Goal: Communication & Community: Answer question/provide support

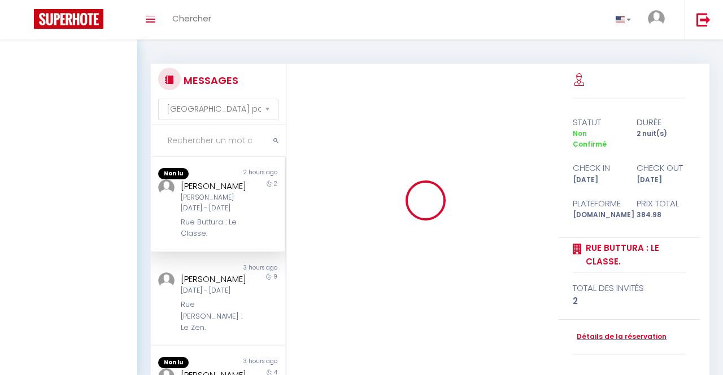
select select "message"
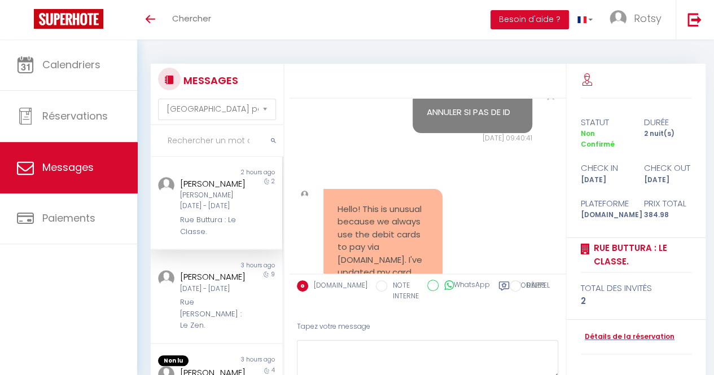
scroll to position [3176, 0]
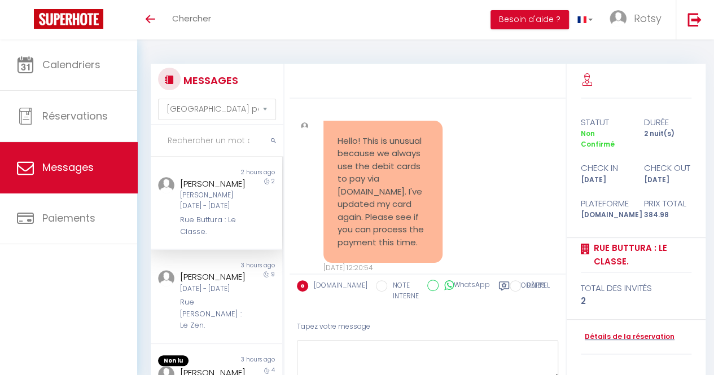
drag, startPoint x: 440, startPoint y: 190, endPoint x: 461, endPoint y: 201, distance: 23.2
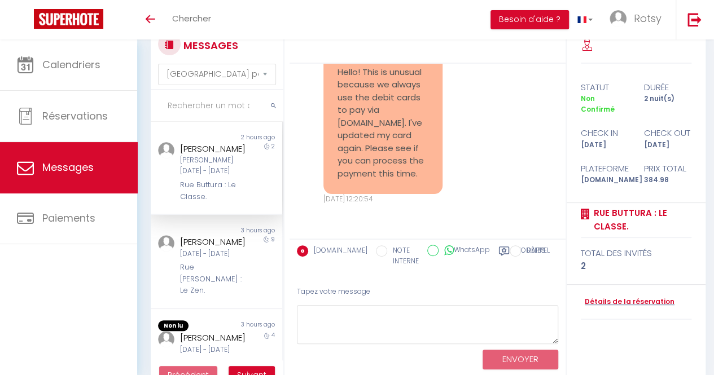
scroll to position [62, 0]
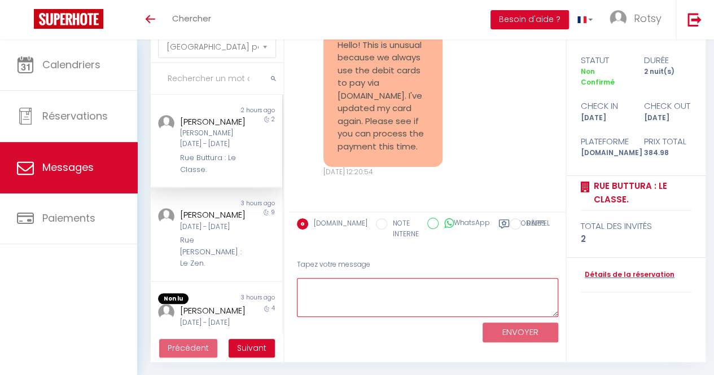
click at [374, 296] on textarea at bounding box center [427, 297] width 261 height 39
click at [421, 297] on textarea at bounding box center [427, 297] width 261 height 39
click at [466, 295] on textarea at bounding box center [427, 297] width 261 height 39
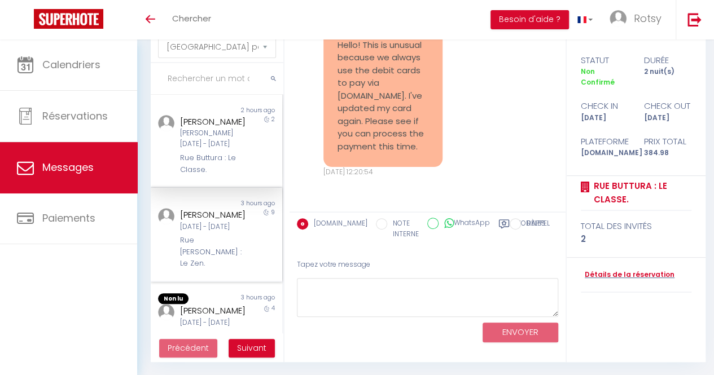
click at [206, 222] on div "[PERSON_NAME]" at bounding box center [214, 215] width 69 height 14
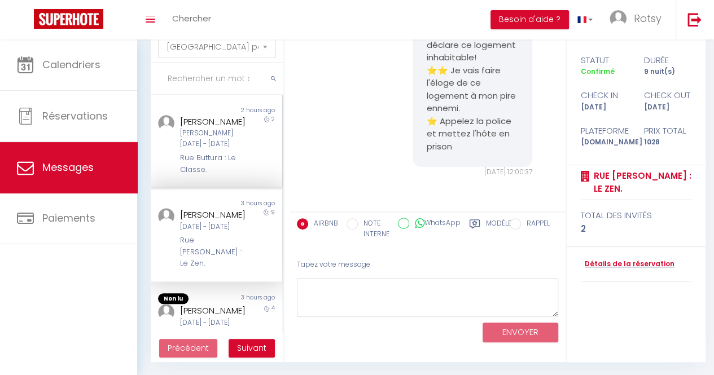
click at [216, 123] on div "[PERSON_NAME]" at bounding box center [214, 122] width 69 height 14
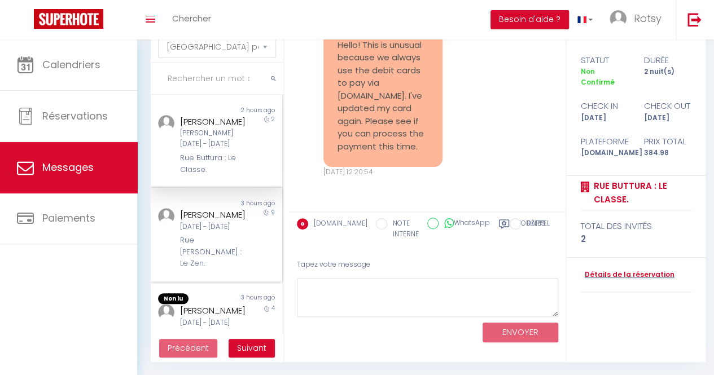
click at [209, 222] on div "[PERSON_NAME]" at bounding box center [214, 215] width 69 height 14
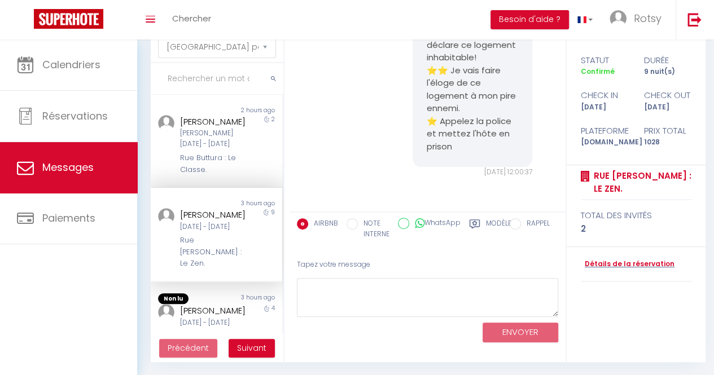
scroll to position [169, 0]
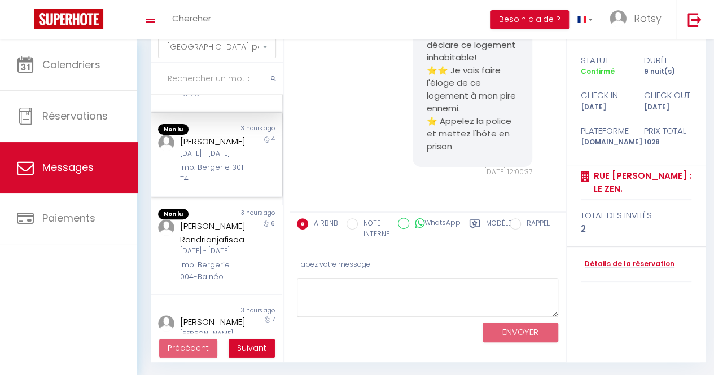
click at [207, 182] on div "[PERSON_NAME] [DATE] - [DATE] Imp. Bergerie 301-T4" at bounding box center [211, 160] width 77 height 50
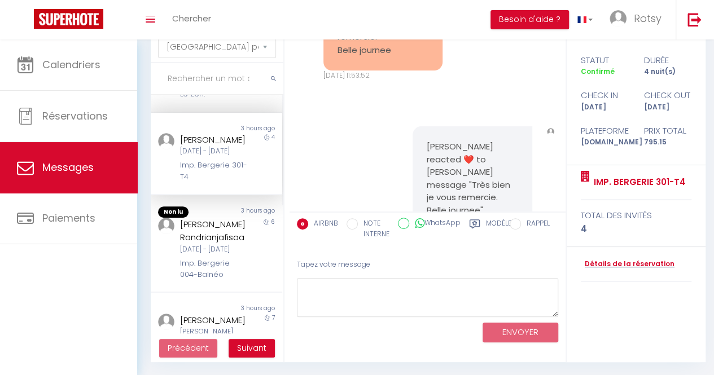
scroll to position [1402, 0]
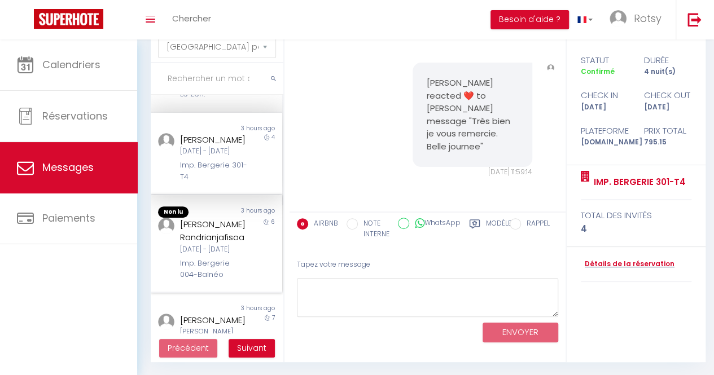
click at [201, 244] on div "[PERSON_NAME] Randrianjafisoa" at bounding box center [214, 231] width 69 height 27
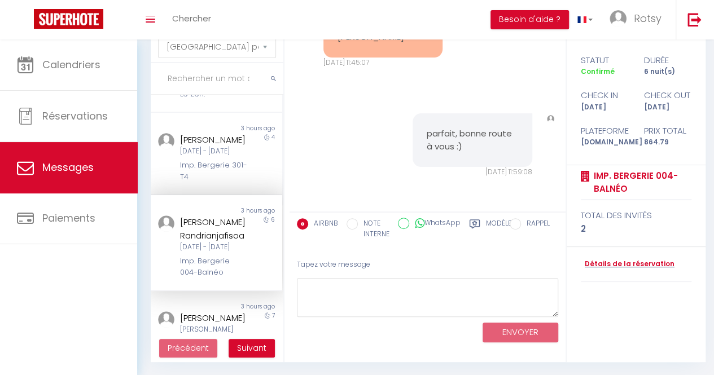
scroll to position [2169, 0]
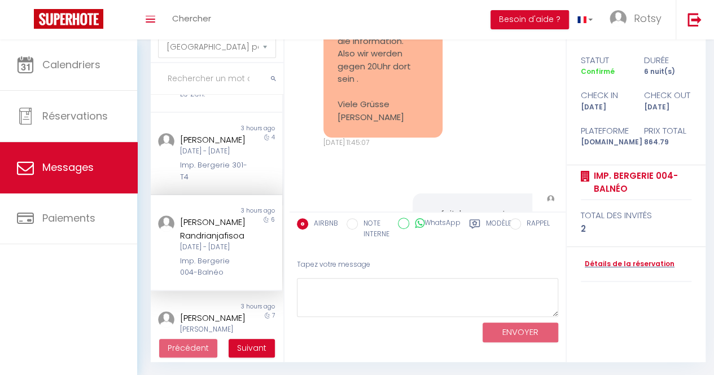
click at [415, 124] on pre "Guten Tag , Herzlichen Dank für die information. Also wir werden gegen 20Uhr do…" at bounding box center [383, 67] width 91 height 115
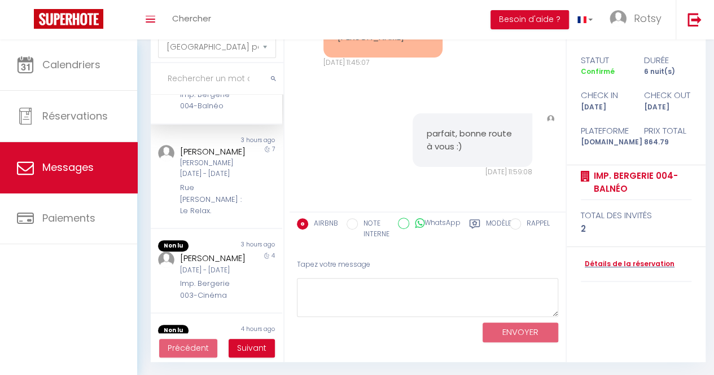
scroll to position [339, 0]
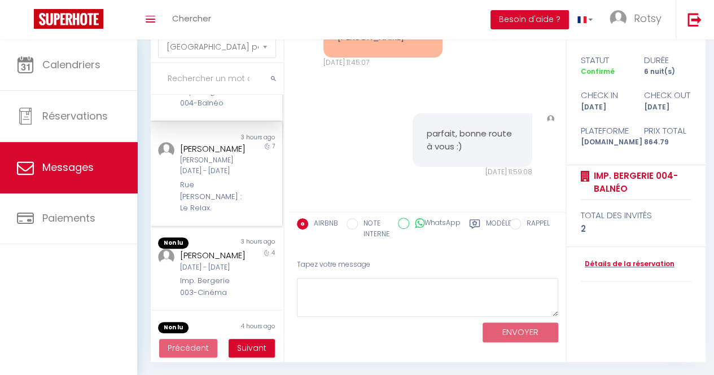
click at [195, 177] on div "[PERSON_NAME][DATE] - [DATE]" at bounding box center [214, 165] width 69 height 21
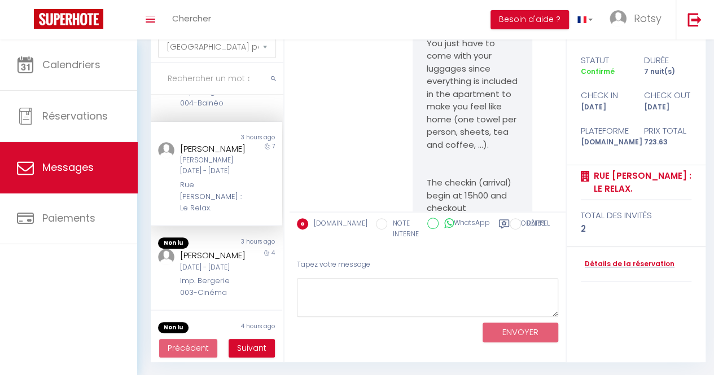
scroll to position [3123, 0]
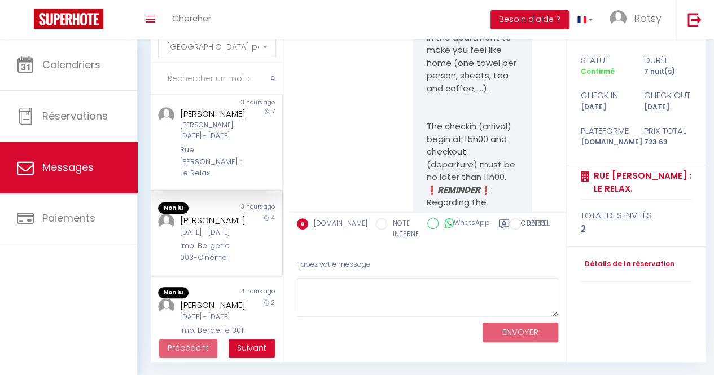
scroll to position [452, 0]
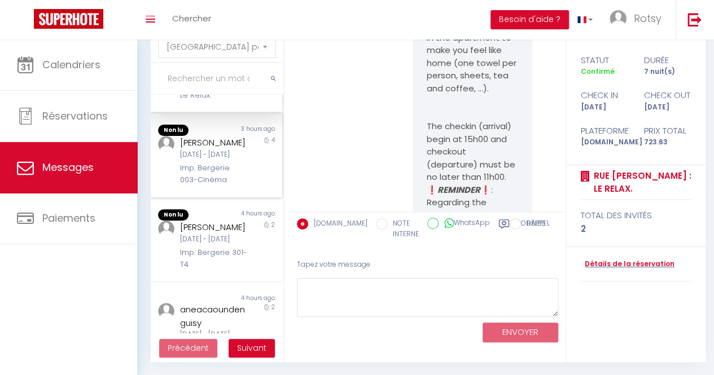
click at [219, 136] on div "3 hours ago" at bounding box center [248, 130] width 65 height 11
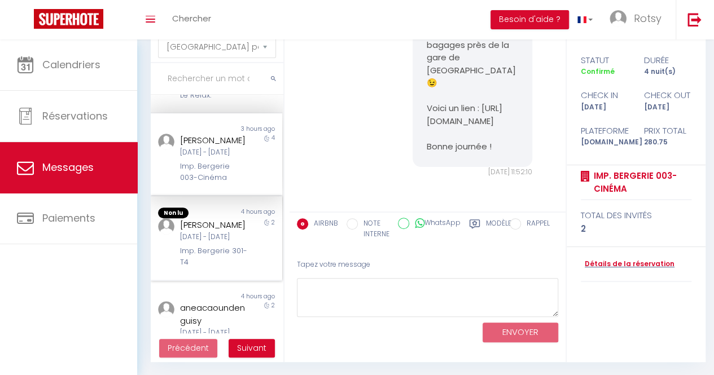
click at [194, 243] on div "[DATE] - [DATE]" at bounding box center [214, 237] width 69 height 11
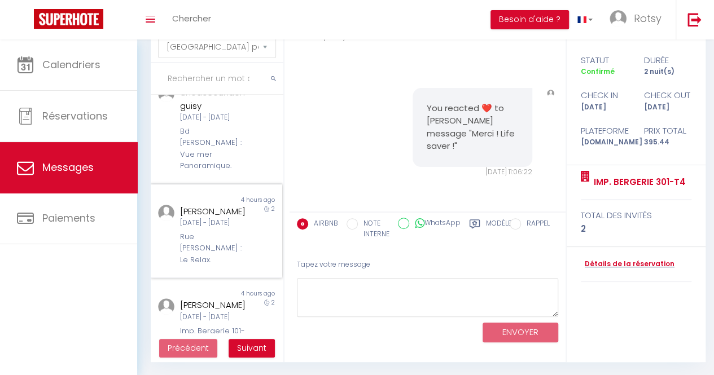
scroll to position [734, 0]
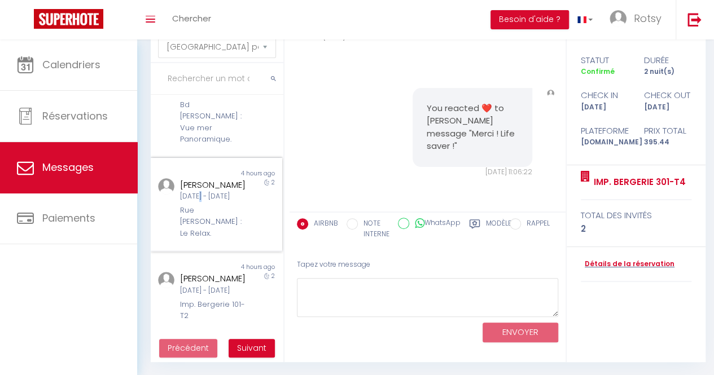
click at [199, 202] on div "[DATE] - [DATE]" at bounding box center [214, 196] width 69 height 11
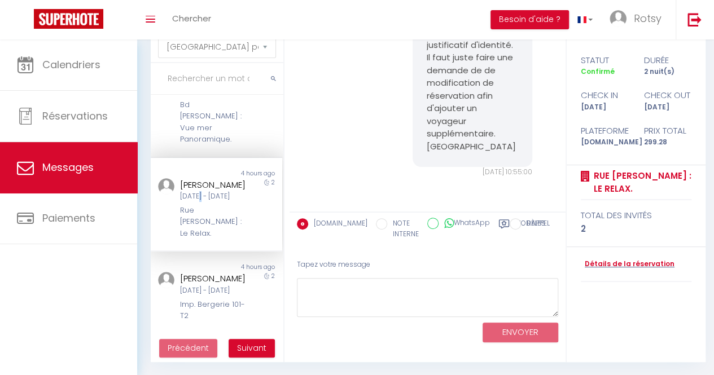
scroll to position [3606, 0]
